Goal: Task Accomplishment & Management: Manage account settings

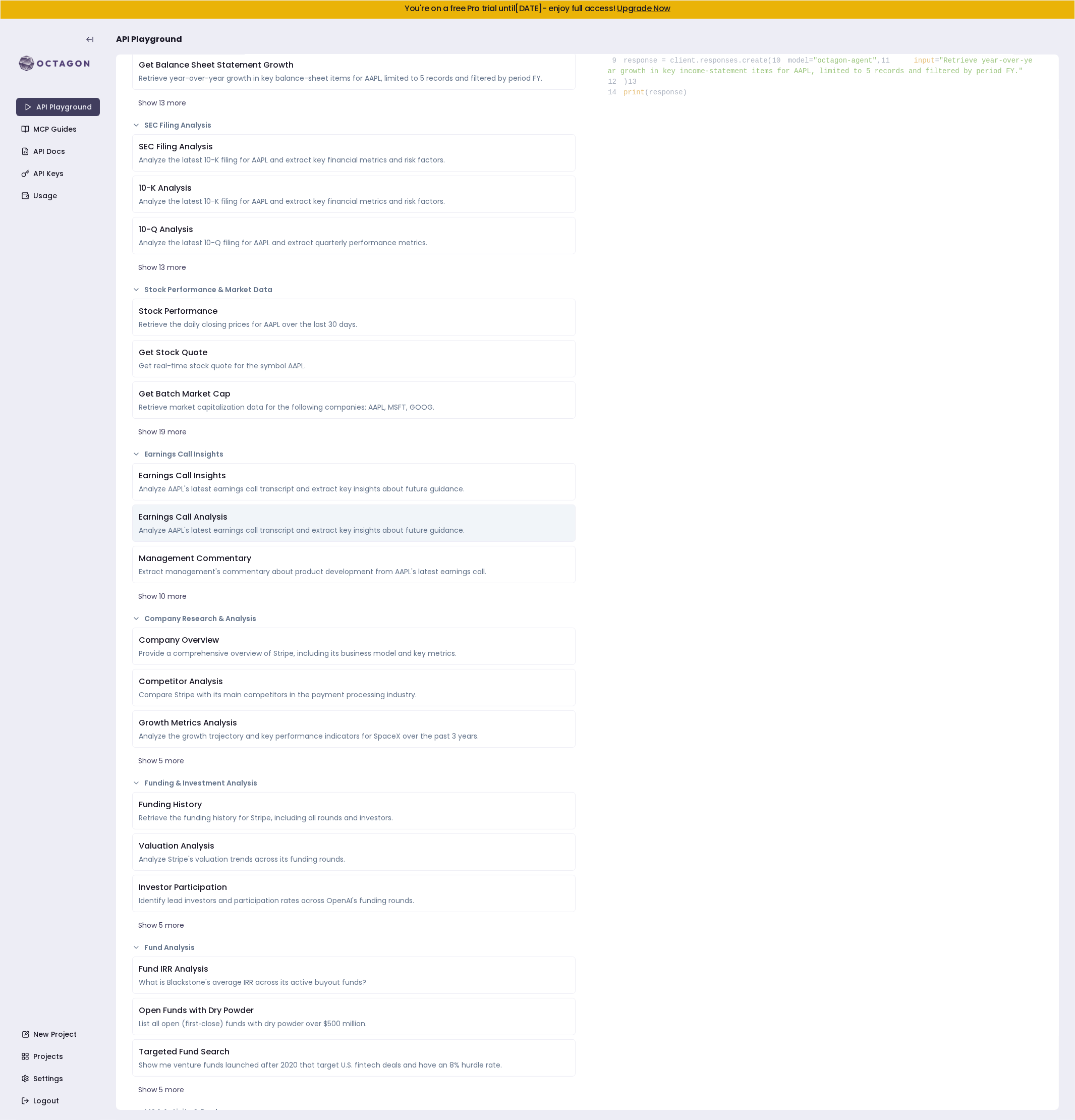
scroll to position [336, 0]
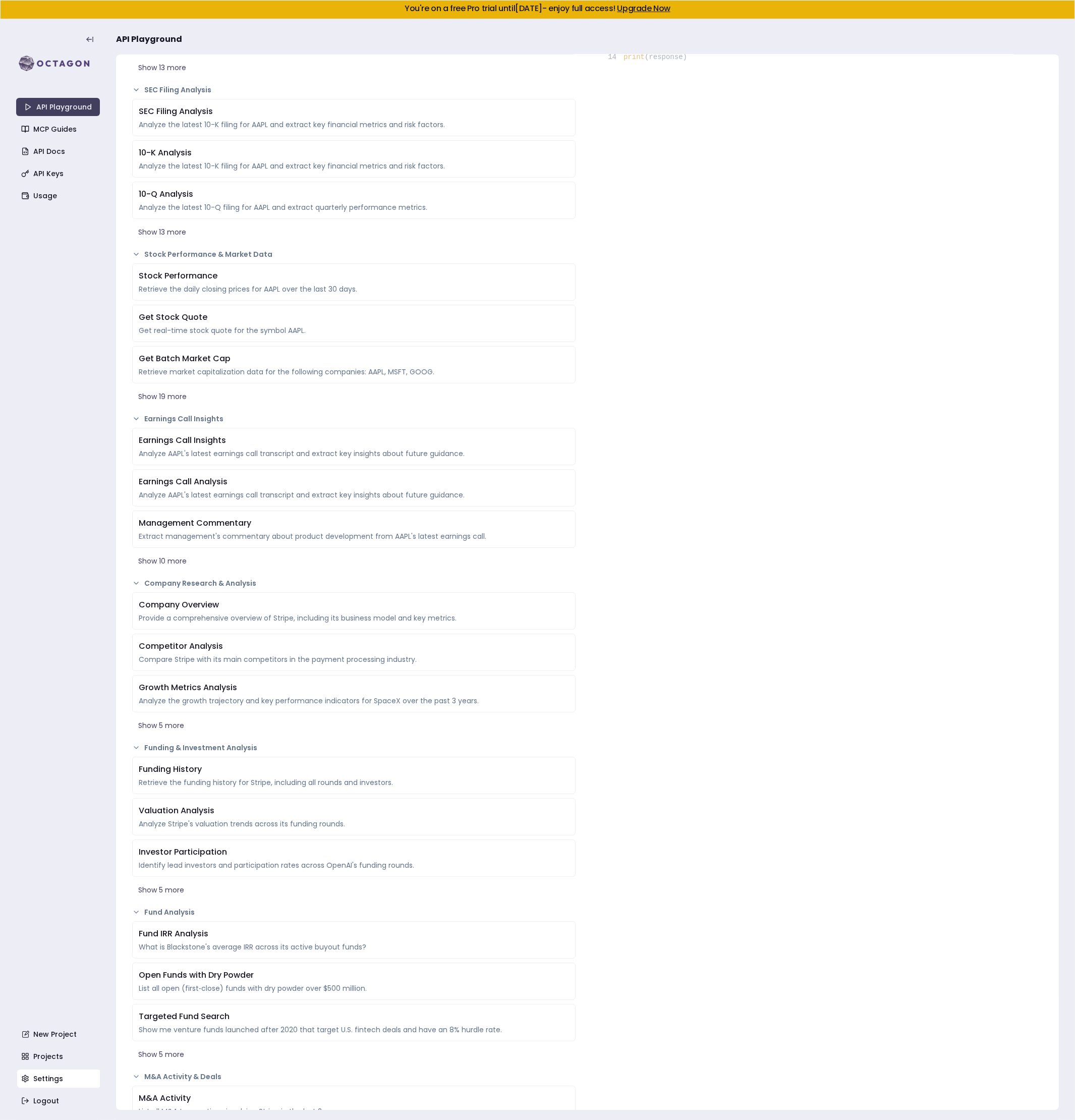
click at [44, 1078] on link "Settings" at bounding box center [59, 1078] width 84 height 18
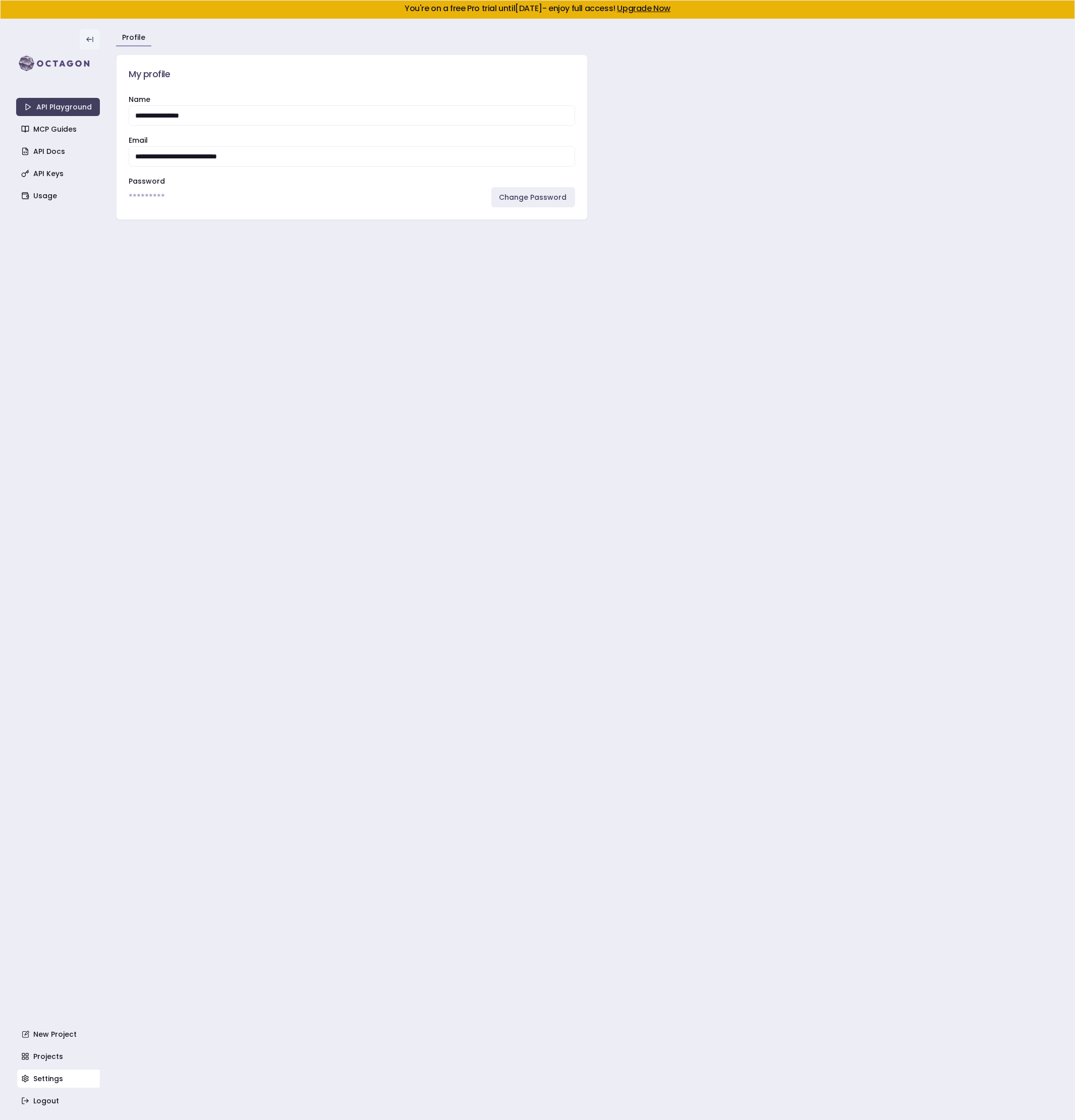
click at [90, 38] on icon at bounding box center [90, 39] width 8 height 8
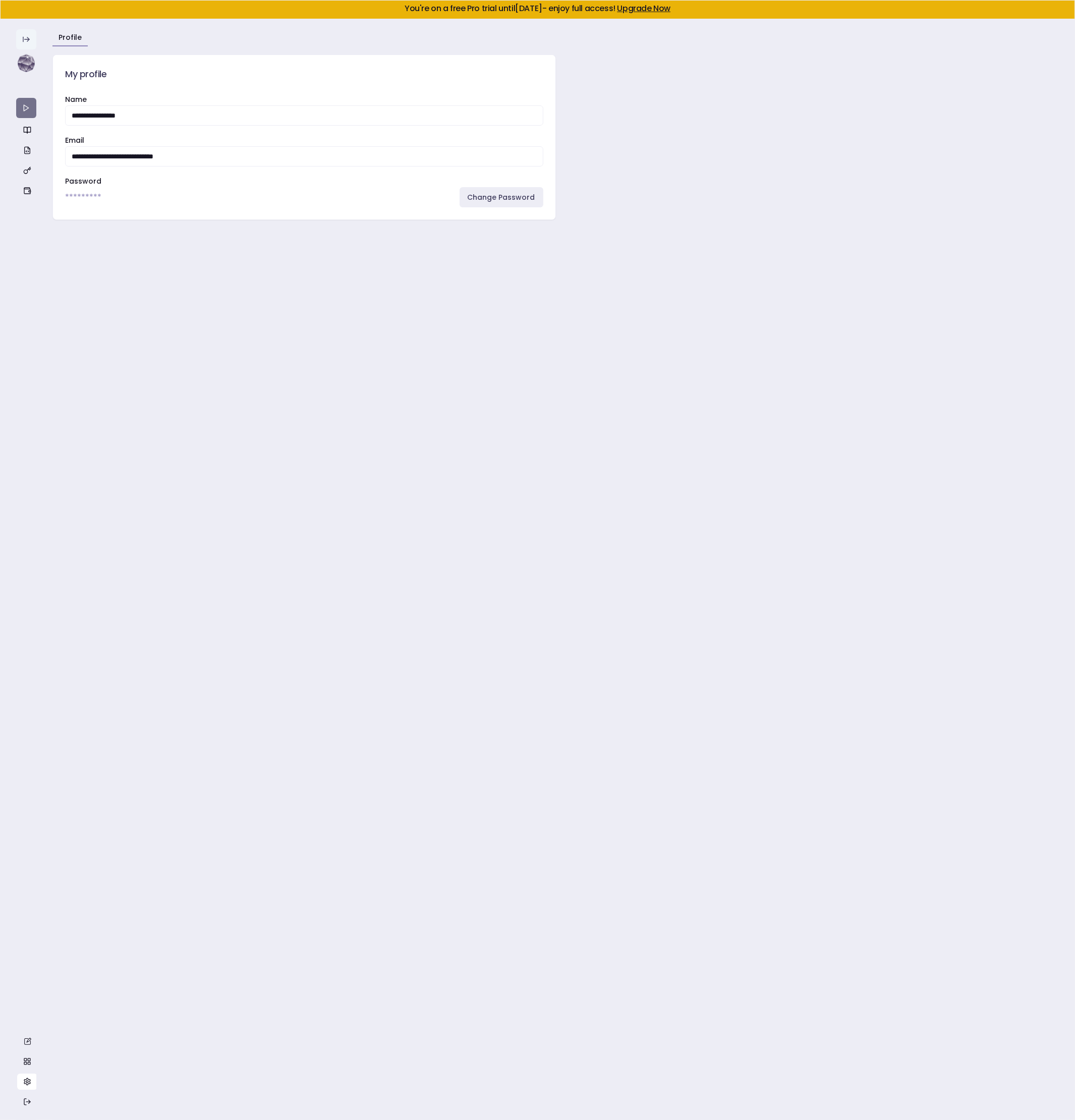
click at [21, 104] on link "button" at bounding box center [26, 108] width 20 height 20
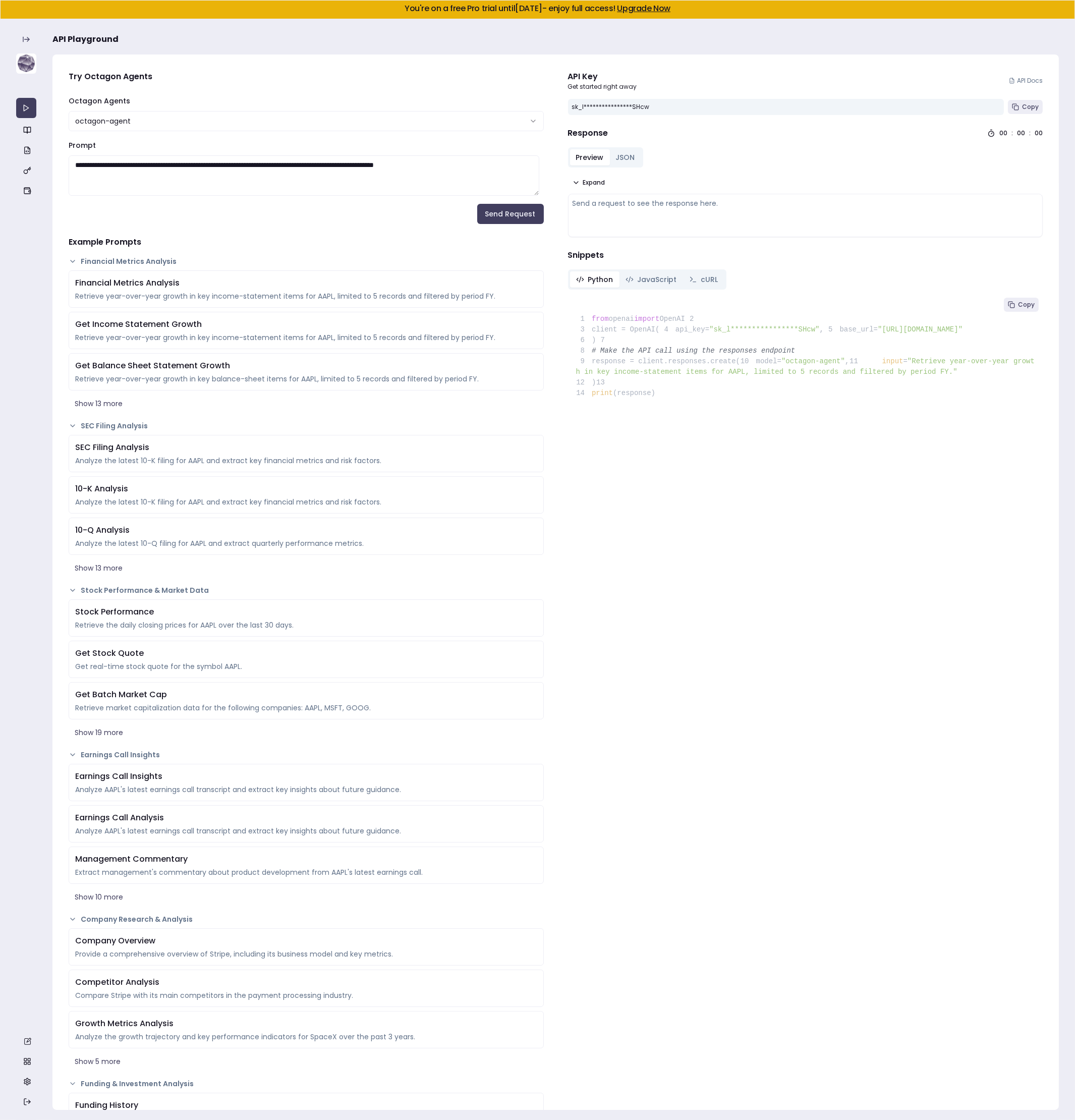
click at [26, 63] on img at bounding box center [26, 63] width 20 height 20
click at [28, 186] on icon "button" at bounding box center [27, 190] width 8 height 8
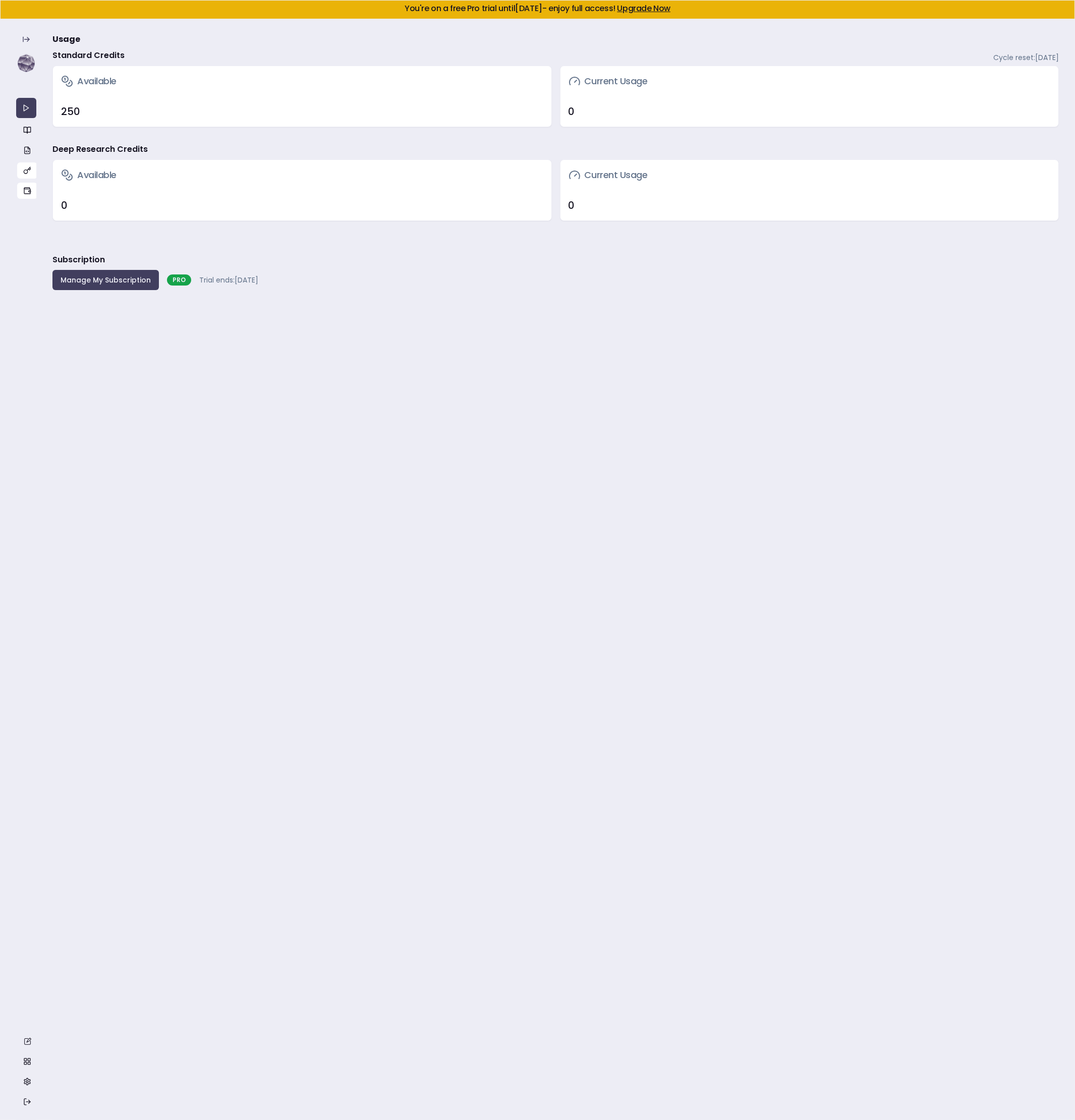
click at [28, 170] on icon "button" at bounding box center [27, 171] width 8 height 8
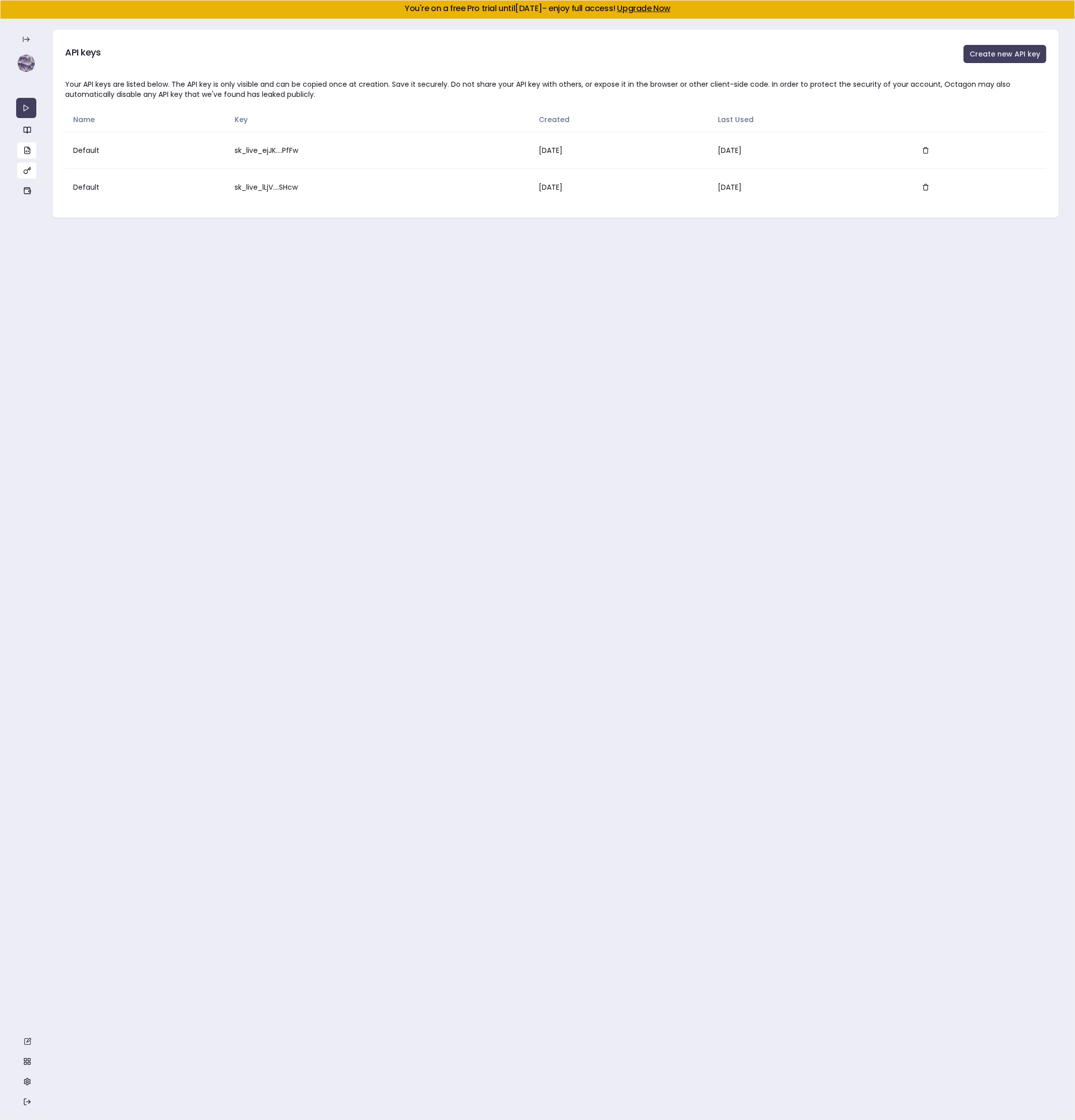
click at [23, 152] on icon "button" at bounding box center [27, 150] width 8 height 8
click at [27, 1082] on circle "button" at bounding box center [27, 1081] width 2 height 2
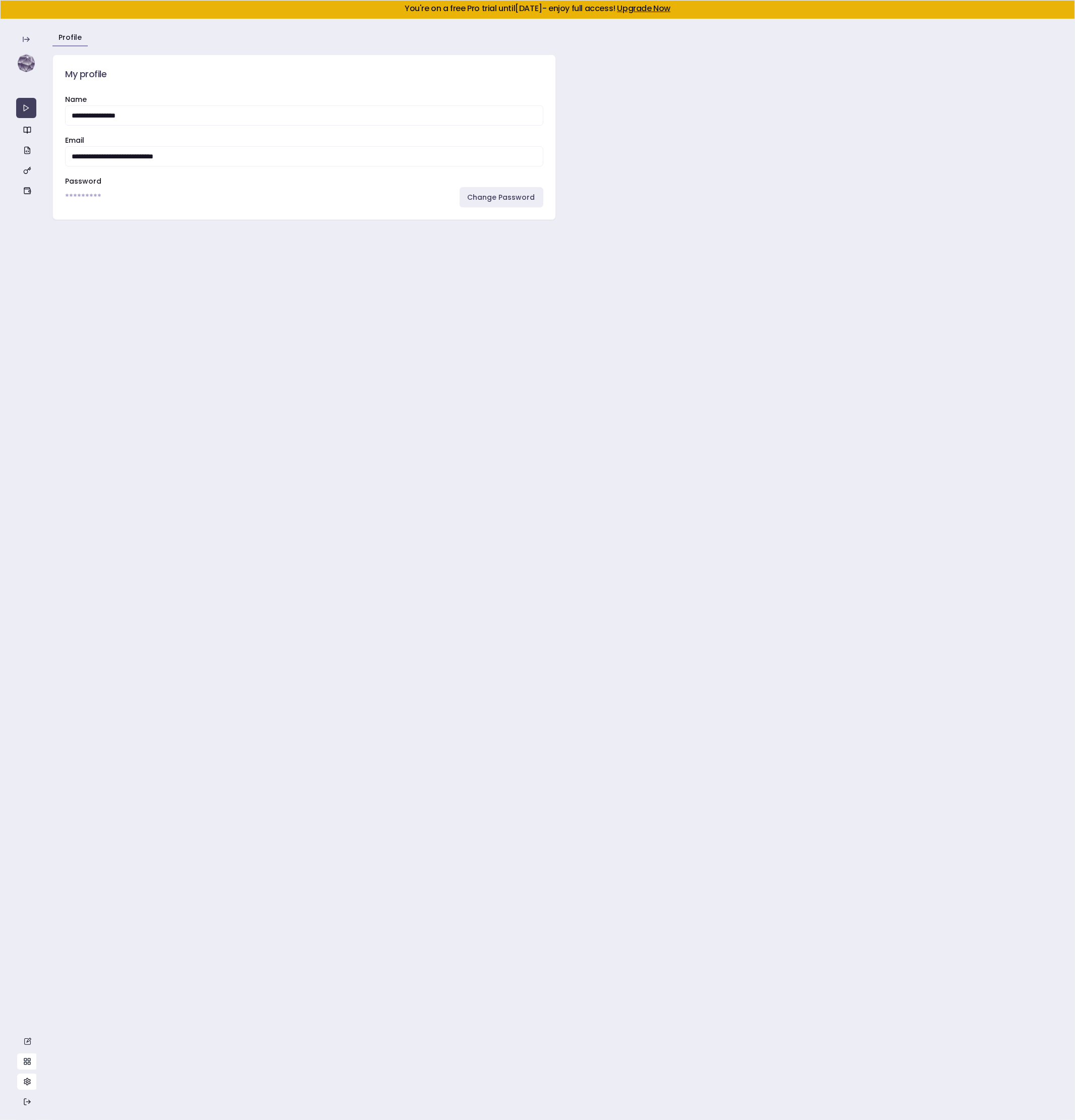
click at [17, 1058] on link "button" at bounding box center [27, 1061] width 20 height 16
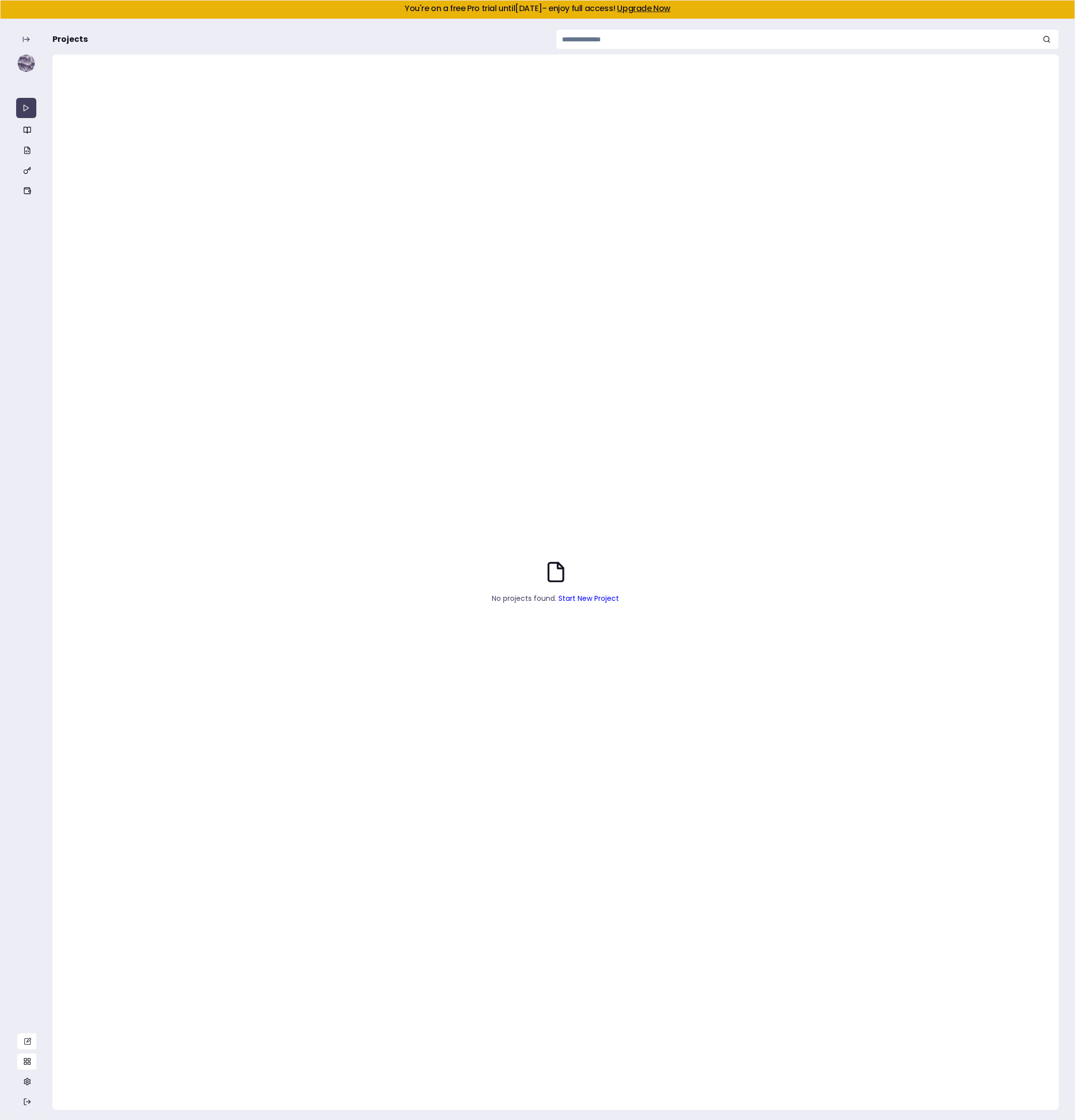
click at [21, 1039] on link "button" at bounding box center [27, 1042] width 20 height 16
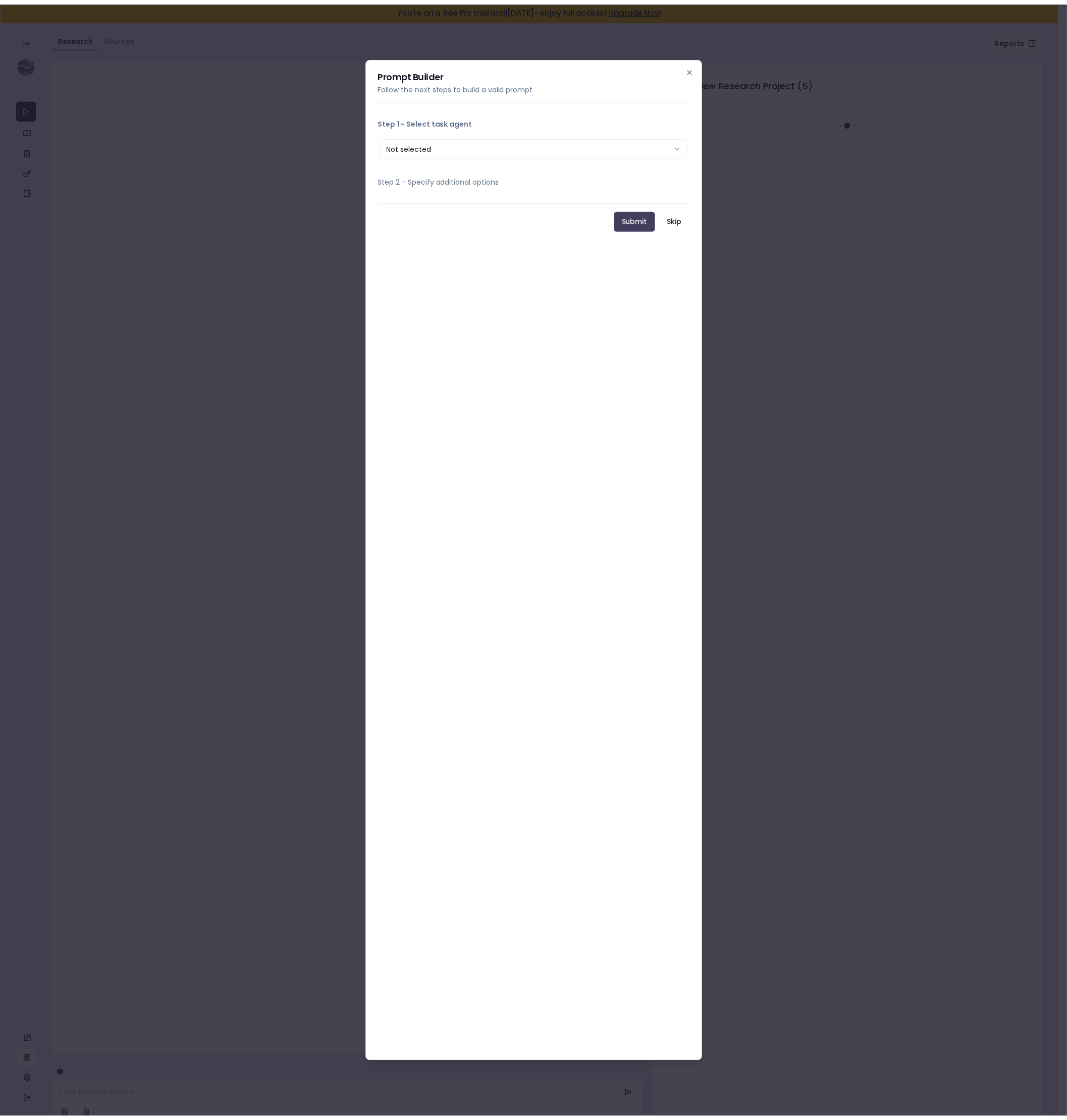
scroll to position [8, 0]
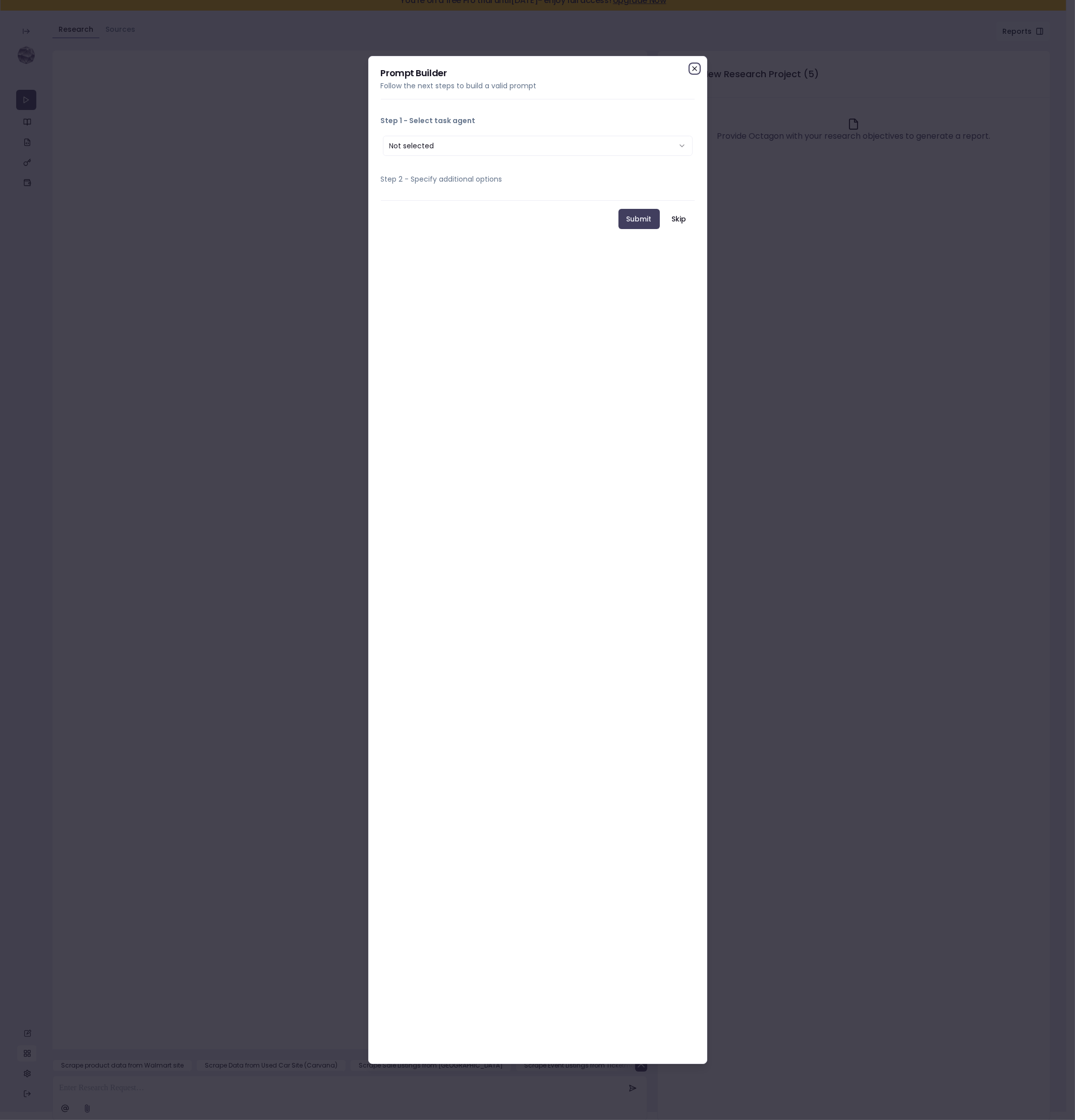
click at [695, 66] on icon "button" at bounding box center [695, 69] width 8 height 8
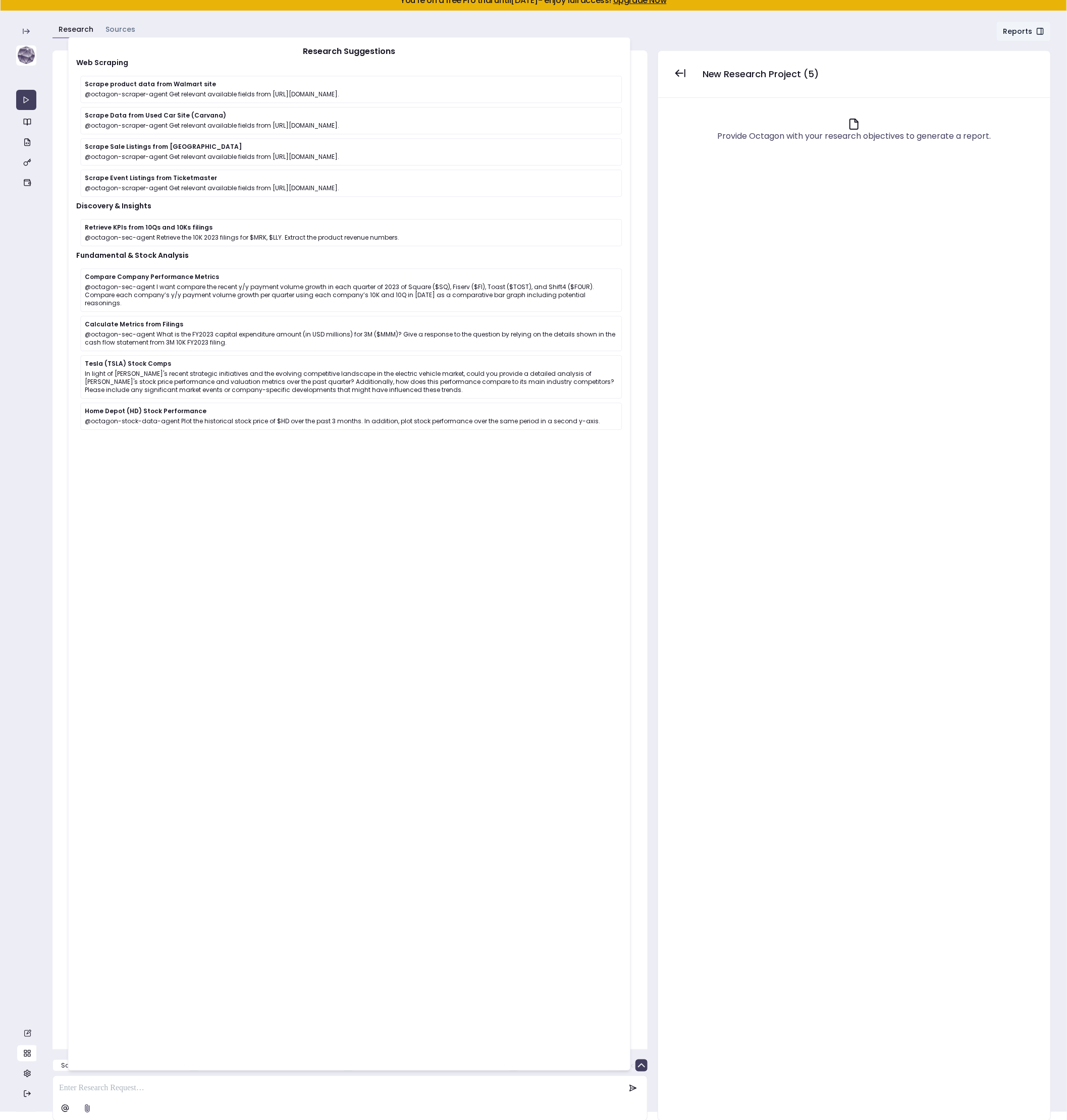
click at [27, 52] on img at bounding box center [26, 55] width 20 height 20
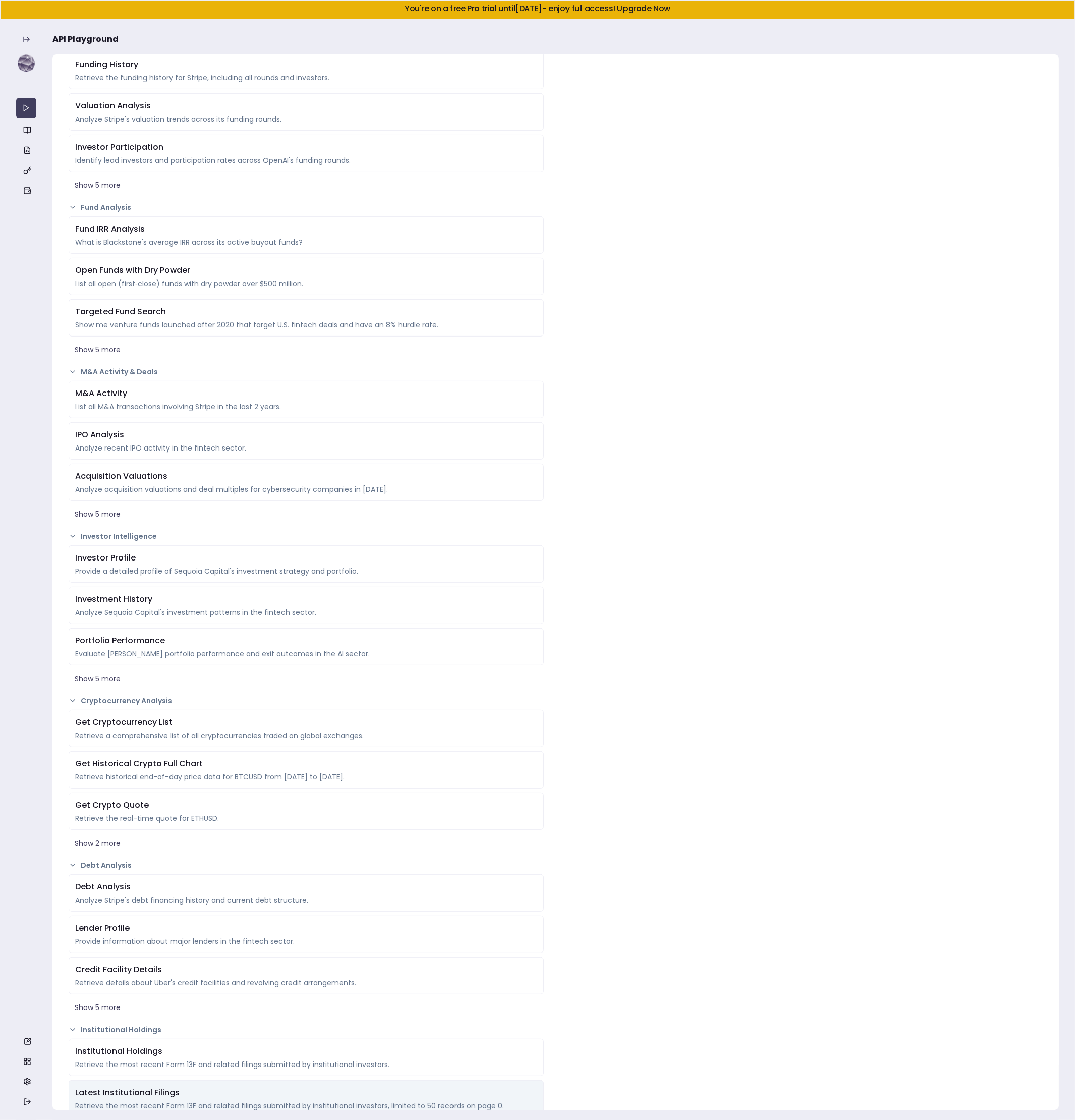
scroll to position [1131, 0]
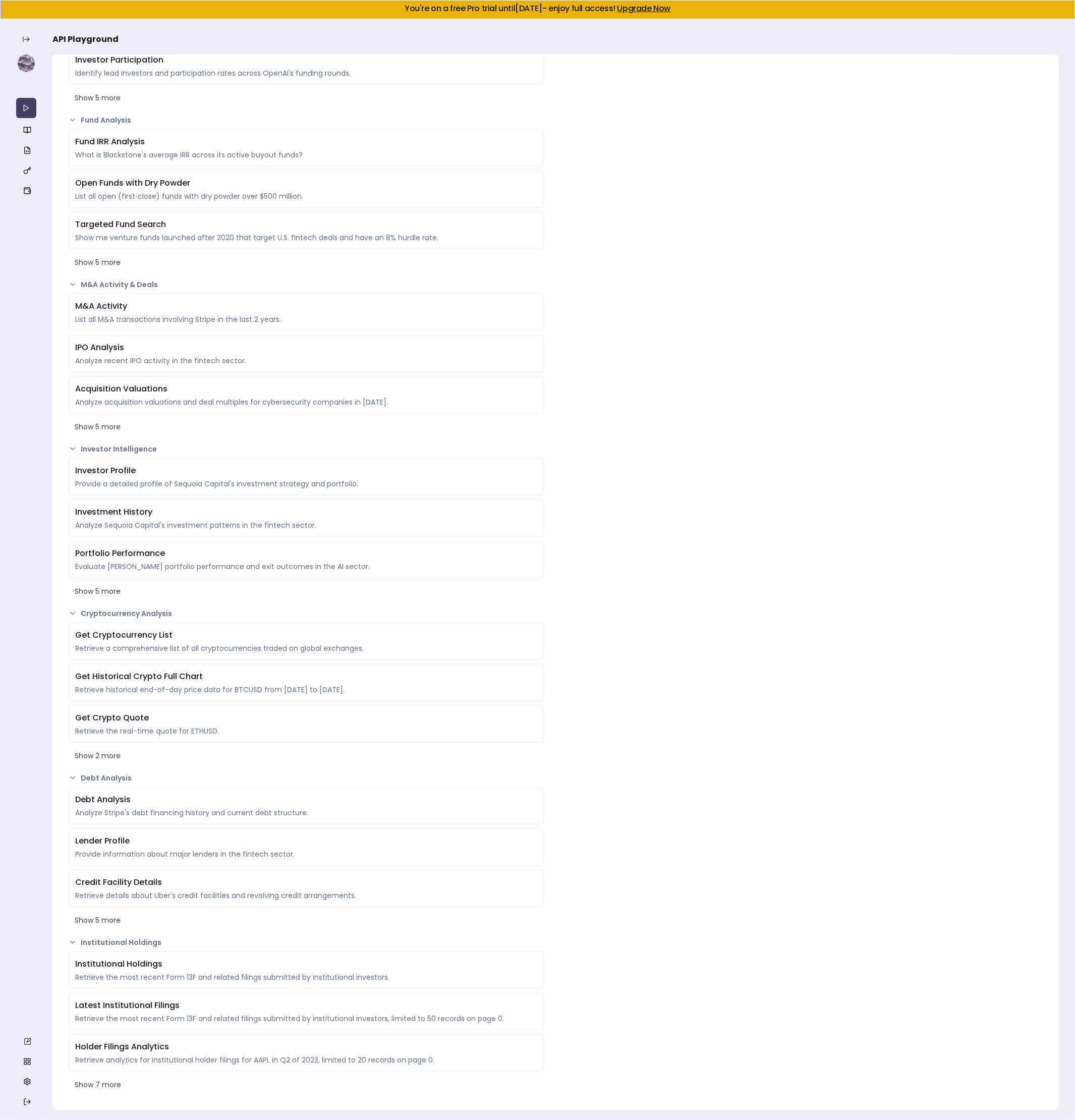
click at [109, 1075] on div "Institutional Holdings Retrieve the most recent Form 13F and related filings su…" at bounding box center [306, 1022] width 475 height 142
click at [107, 1085] on button "Show 7 more" at bounding box center [306, 1085] width 475 height 18
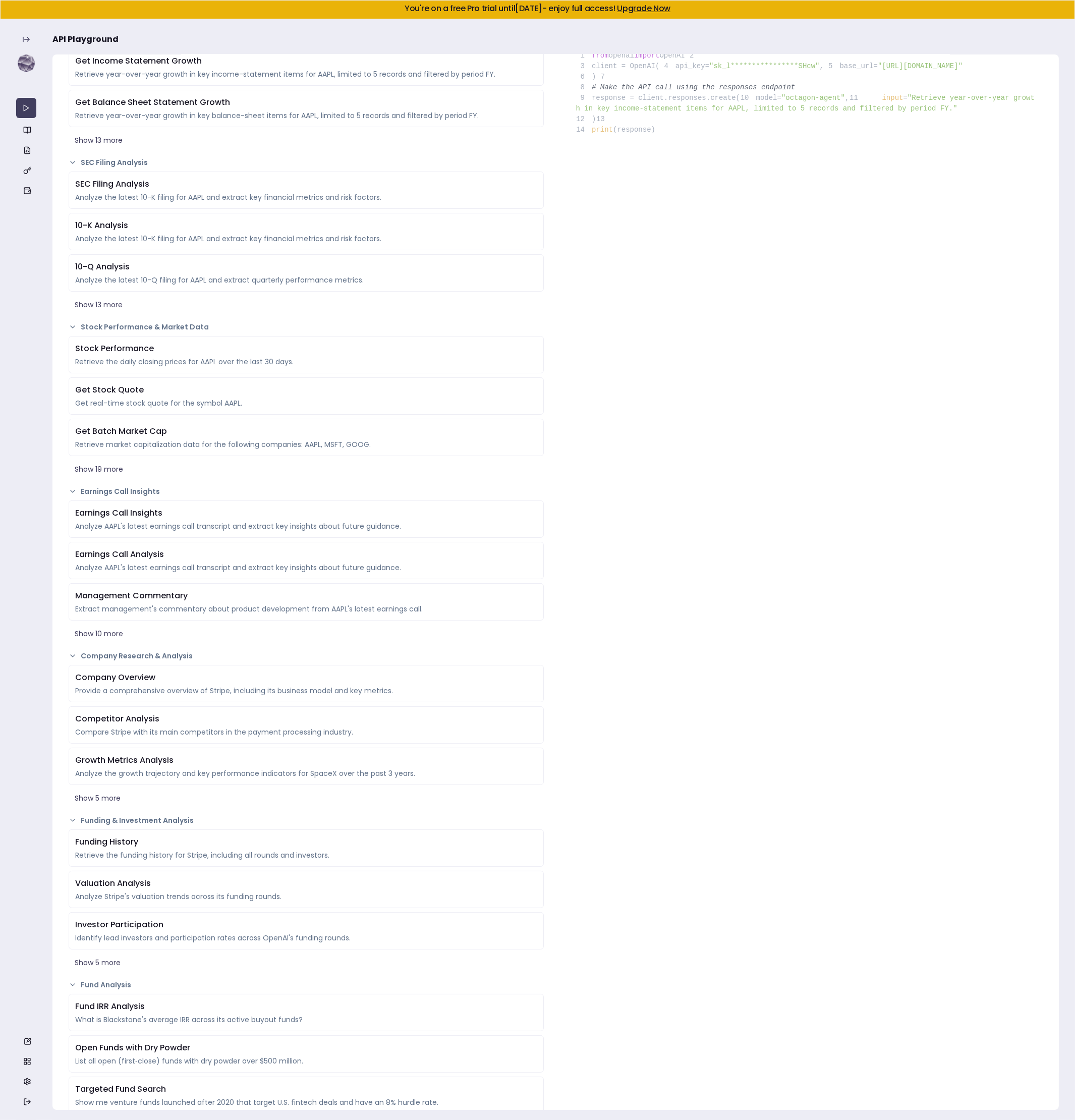
scroll to position [76, 0]
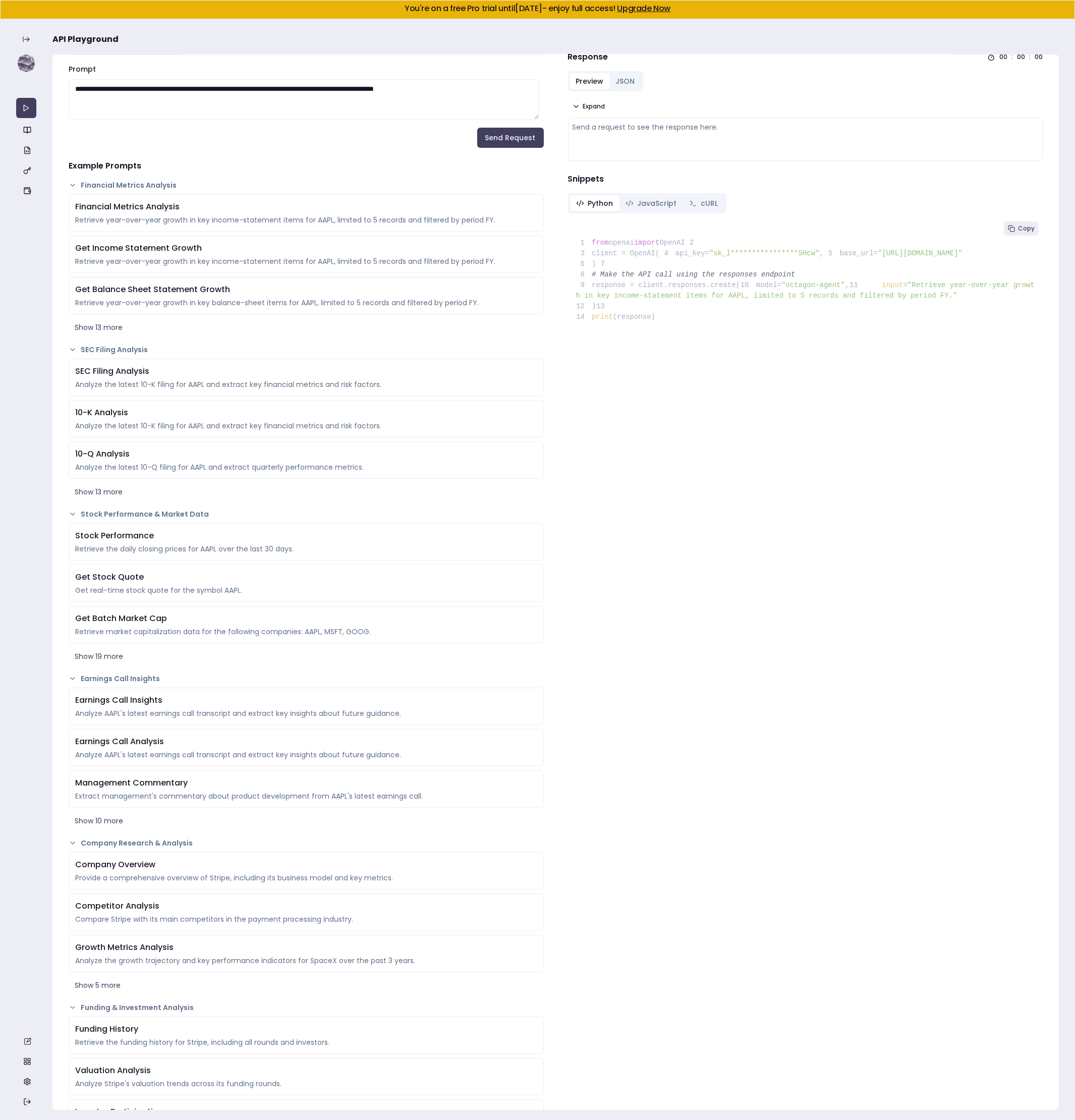
click at [652, 6] on link "Upgrade Now" at bounding box center [644, 8] width 53 height 12
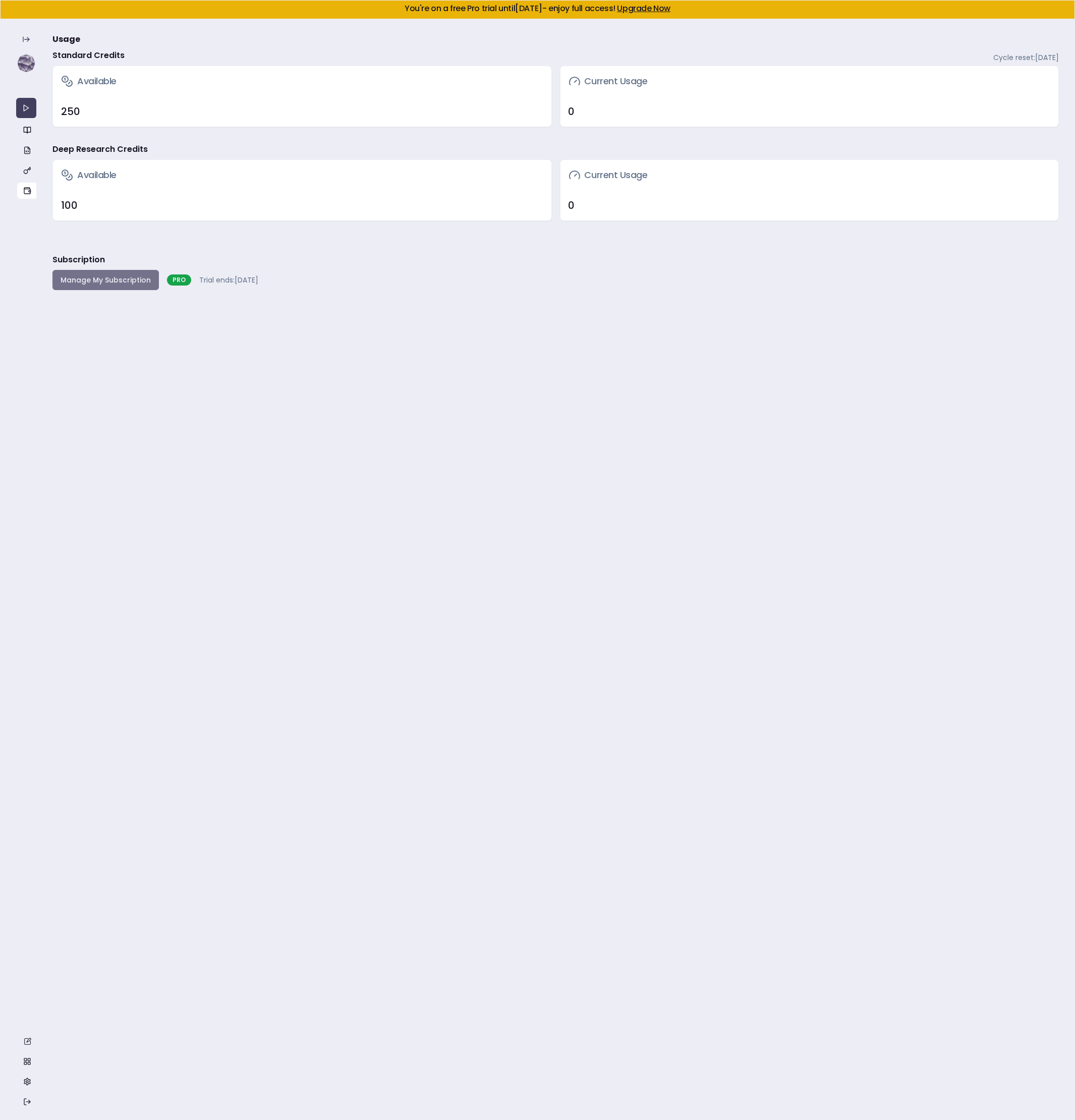
click at [126, 280] on button "Manage My Subscription" at bounding box center [105, 280] width 106 height 20
